Goal: Information Seeking & Learning: Understand process/instructions

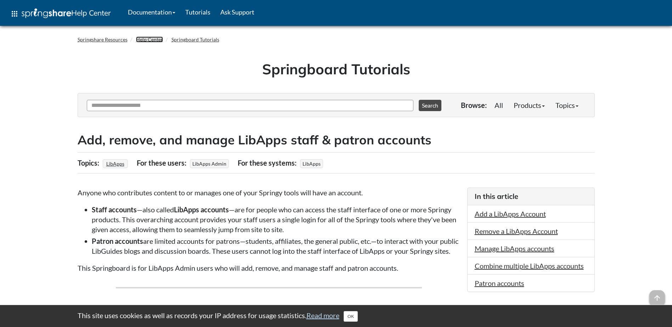
click at [149, 40] on link "Help Center" at bounding box center [149, 39] width 27 height 6
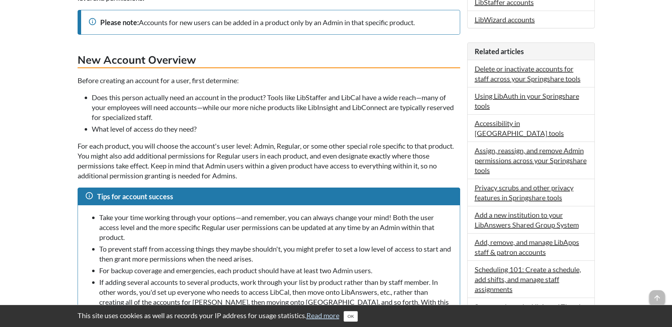
scroll to position [354, 0]
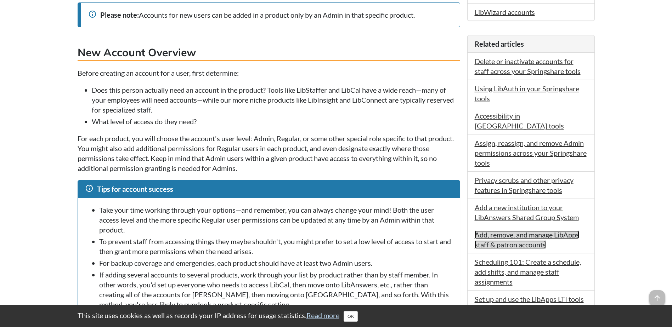
click at [520, 234] on link "Add, remove, and manage LibApps staff & patron accounts" at bounding box center [526, 239] width 104 height 18
